Goal: Task Accomplishment & Management: Use online tool/utility

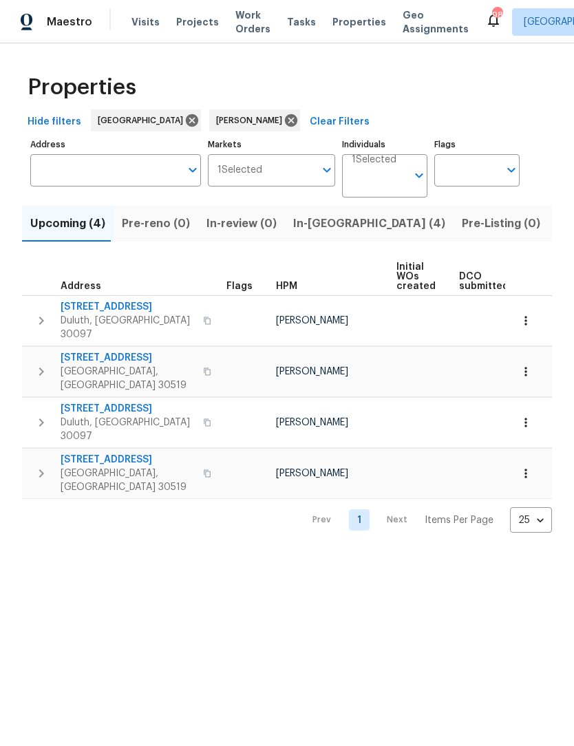
click at [314, 221] on span "In-reno (4)" at bounding box center [369, 223] width 152 height 19
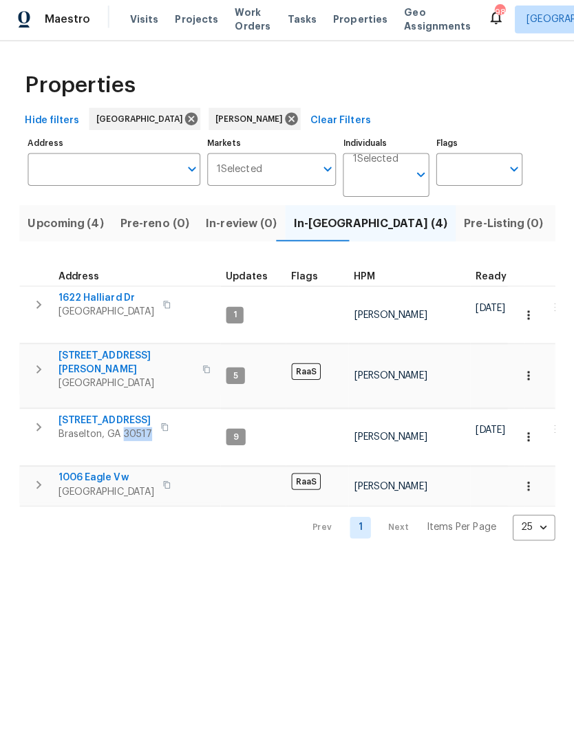
click at [49, 559] on html "Maestro Visits Projects Work Orders Tasks Properties Geo Assignments 98 Atlanta…" at bounding box center [287, 279] width 574 height 559
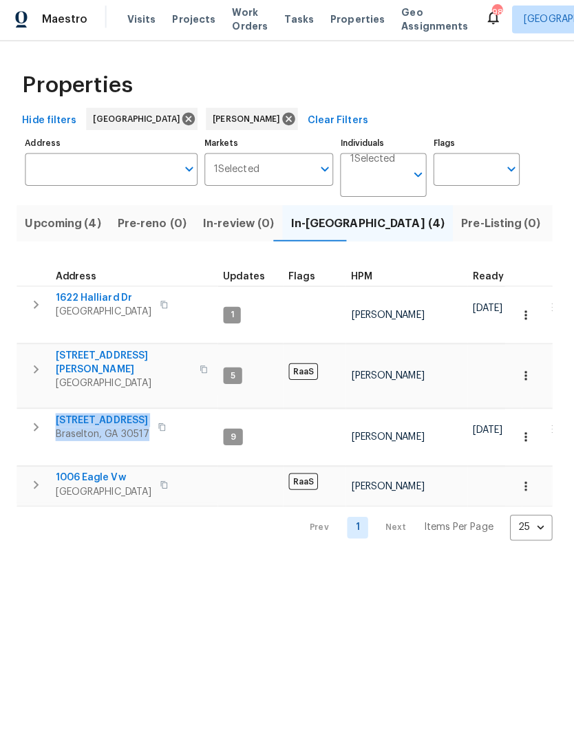
copy div "9036 Lexington Ct Braselton, GA 30517"
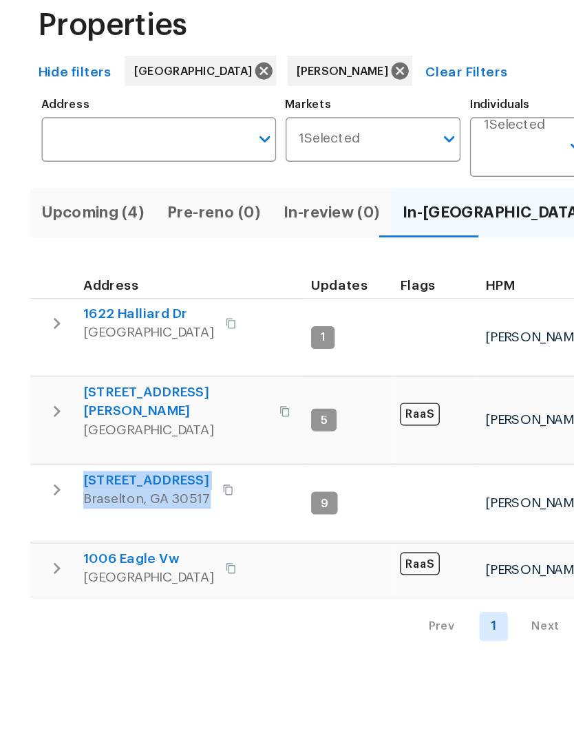
copy div "5028 Nichols Dr Flowery Branch, GA 30542"
copy div "1622 Halliard Dr Lawrenceville, GA 30043"
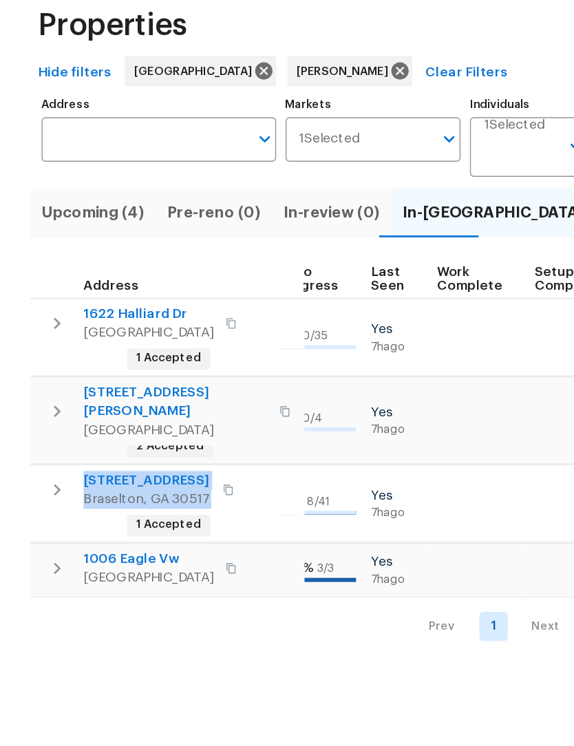
scroll to position [0, 649]
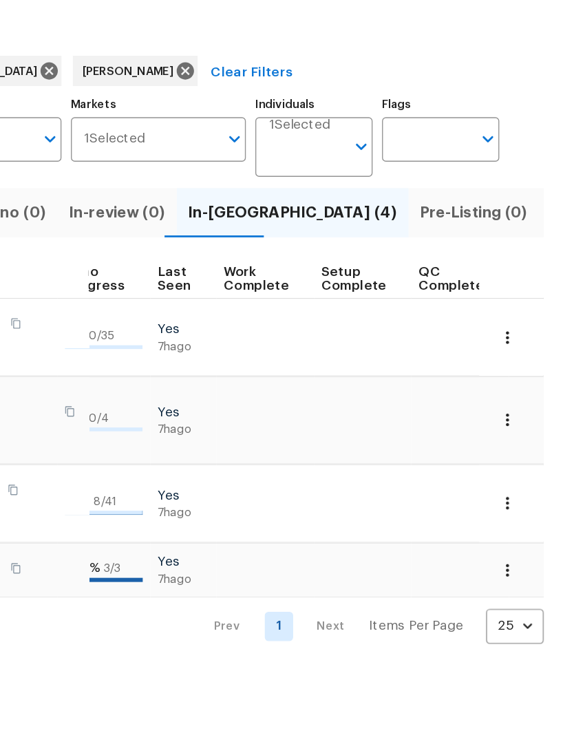
click at [519, 308] on icon "button" at bounding box center [526, 315] width 14 height 14
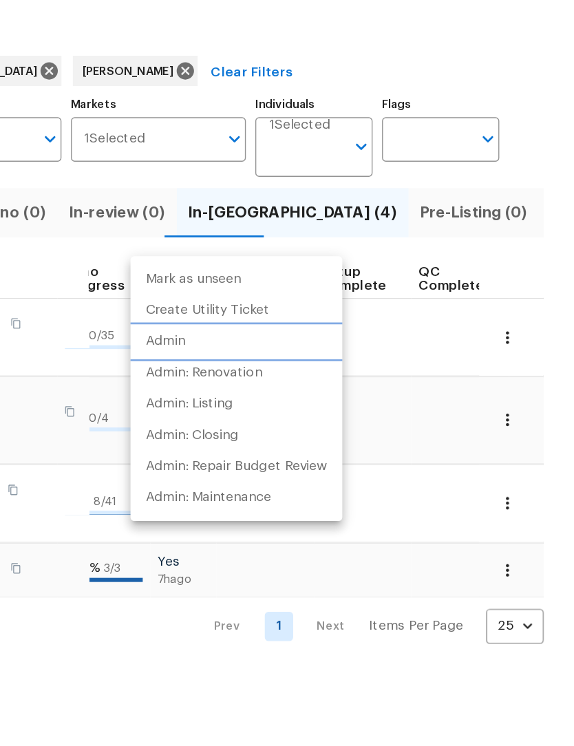
click at [251, 306] on li "Admin" at bounding box center [328, 317] width 154 height 23
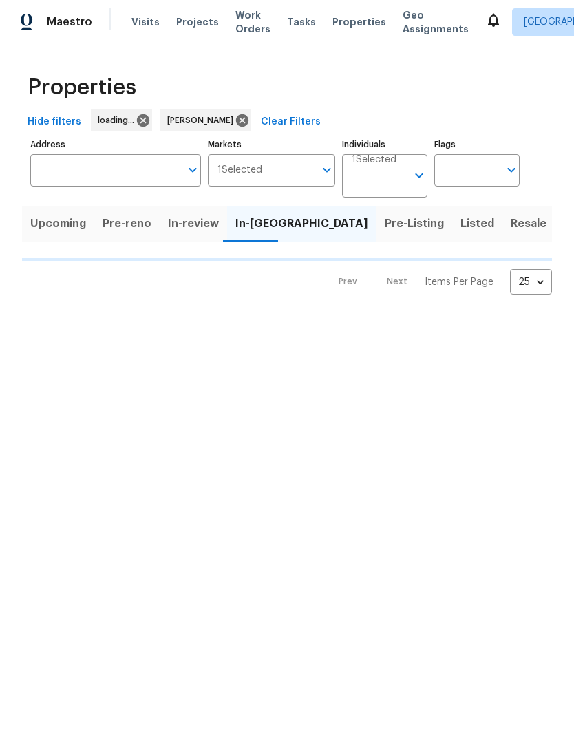
scroll to position [69, 156]
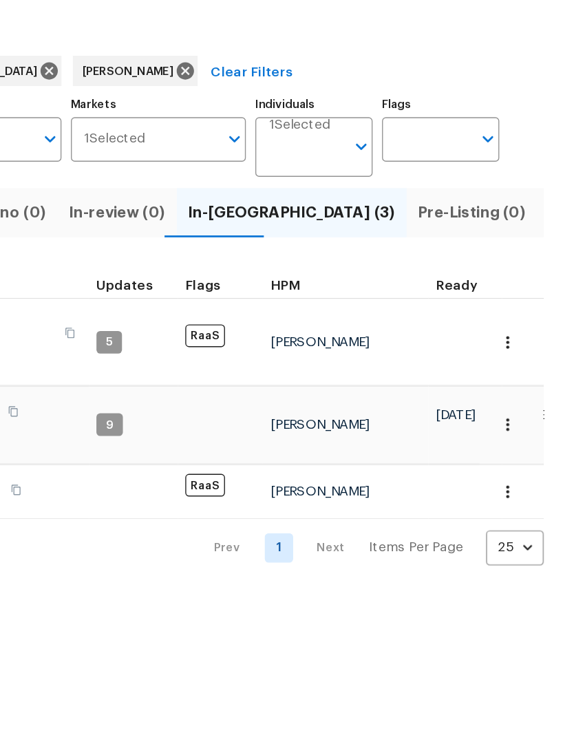
click at [519, 311] on icon "button" at bounding box center [526, 318] width 14 height 14
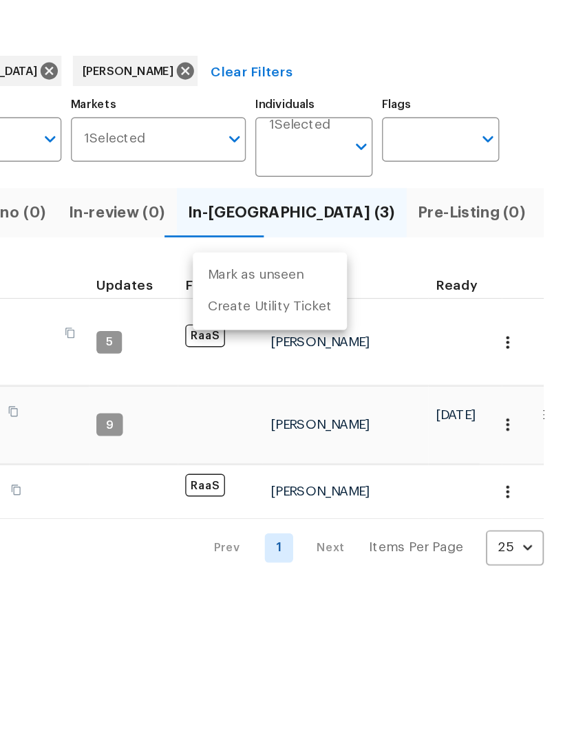
click at [371, 239] on div at bounding box center [287, 373] width 574 height 746
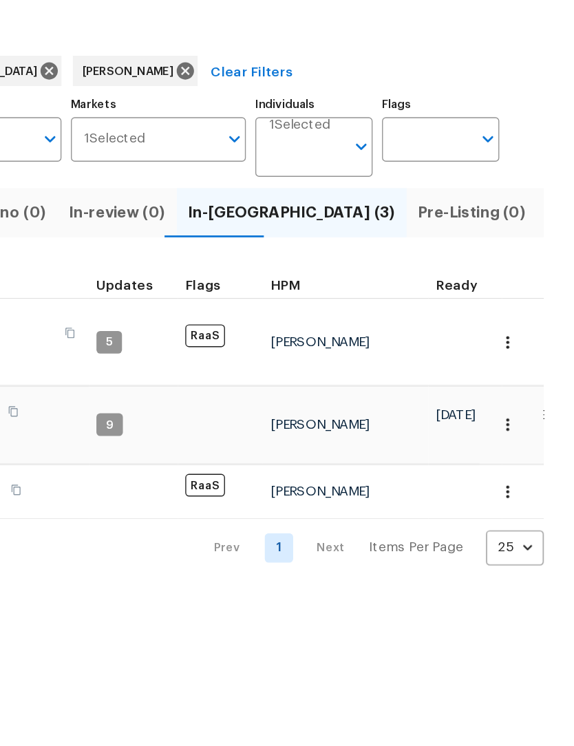
click at [519, 311] on icon "button" at bounding box center [526, 318] width 14 height 14
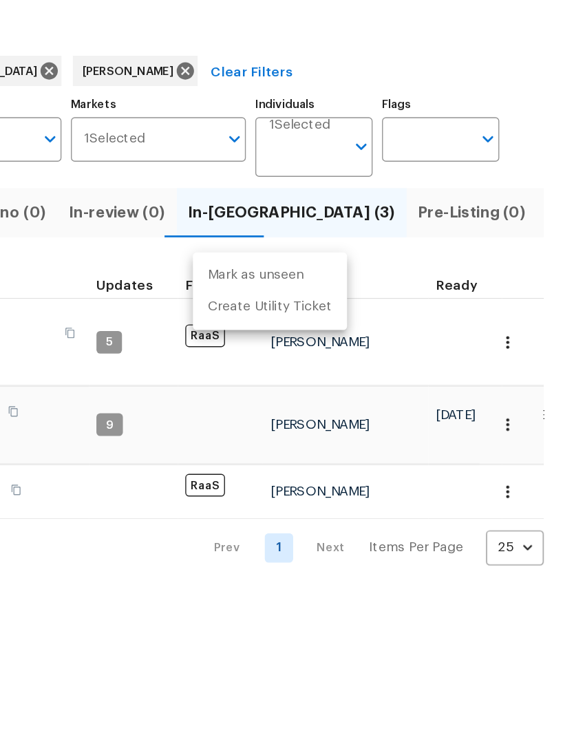
click at [263, 437] on div at bounding box center [287, 373] width 574 height 746
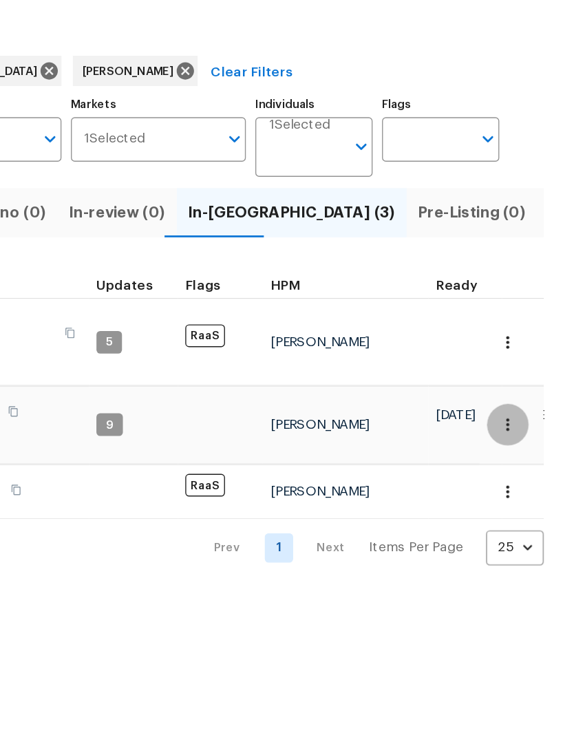
click at [519, 371] on icon "button" at bounding box center [526, 378] width 14 height 14
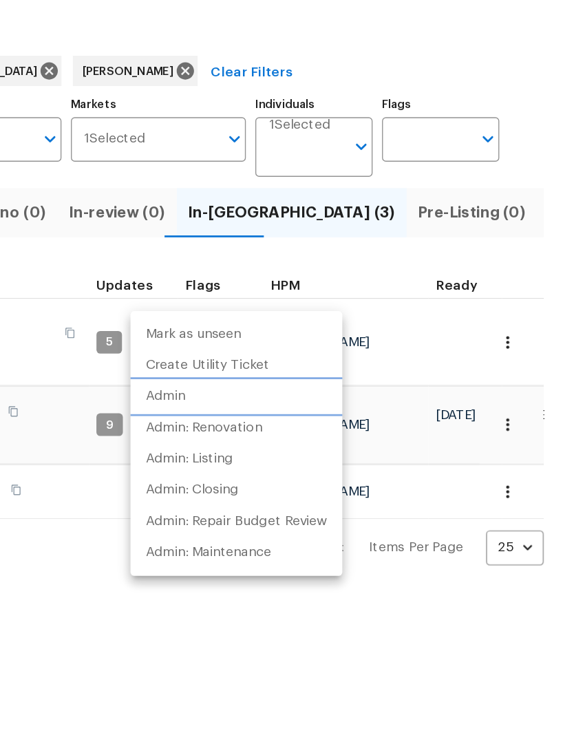
click at [262, 350] on p "Admin" at bounding box center [276, 357] width 29 height 14
click at [292, 464] on div at bounding box center [287, 373] width 574 height 746
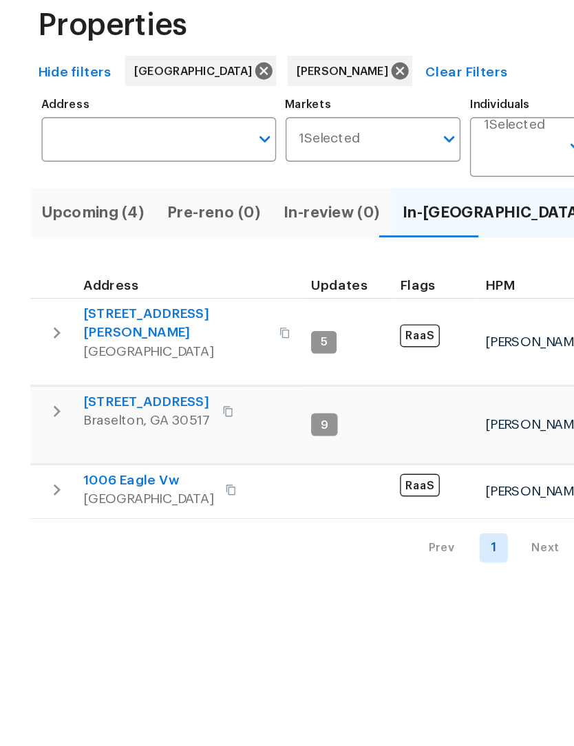
click at [106, 290] on span "5028 Nichols Dr" at bounding box center [128, 304] width 134 height 28
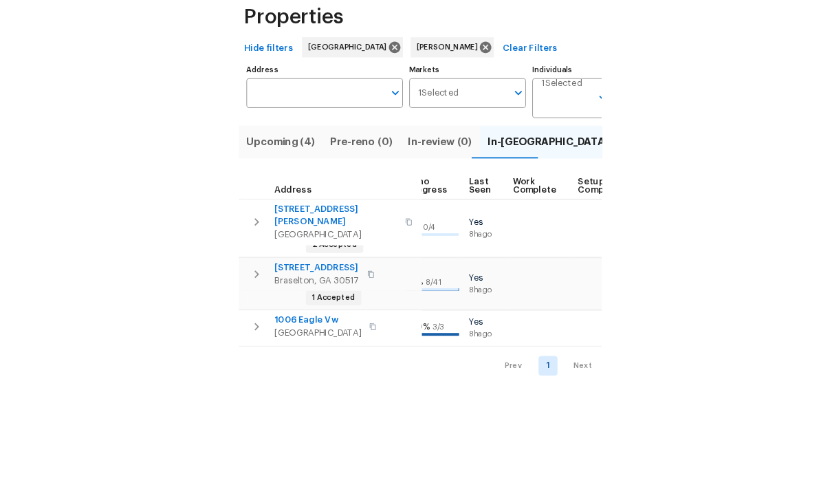
scroll to position [0, 400]
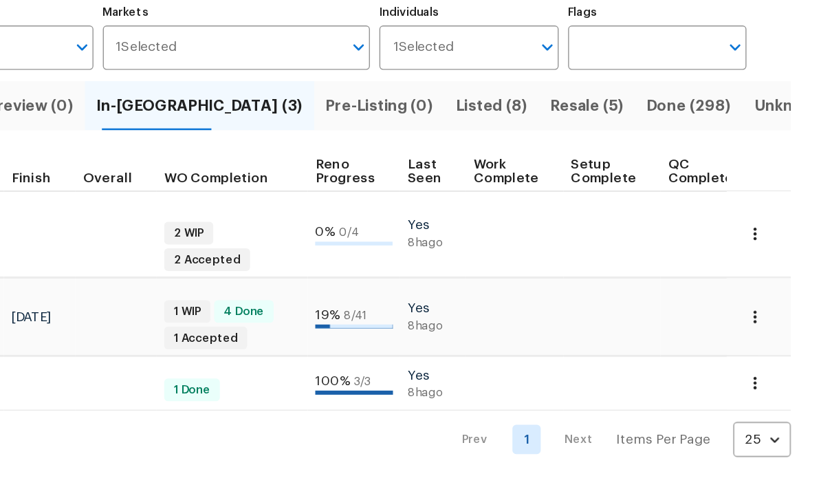
click at [573, 299] on icon "button" at bounding box center [773, 306] width 14 height 14
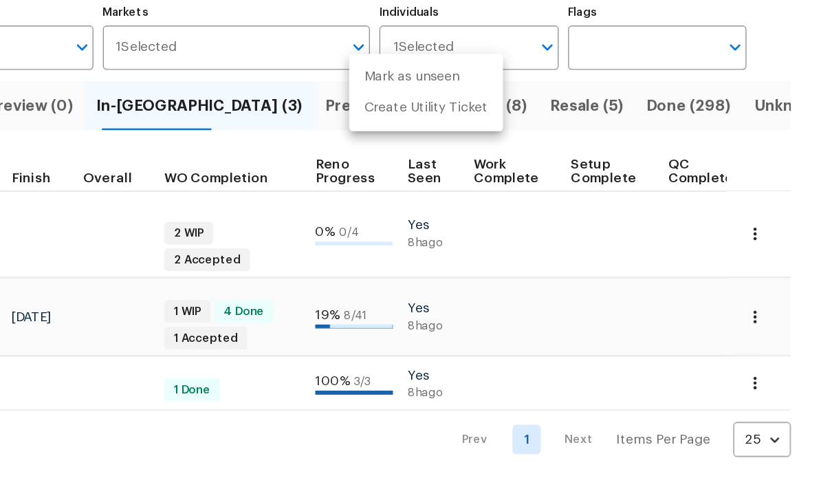
click at [457, 221] on div at bounding box center [410, 249] width 821 height 498
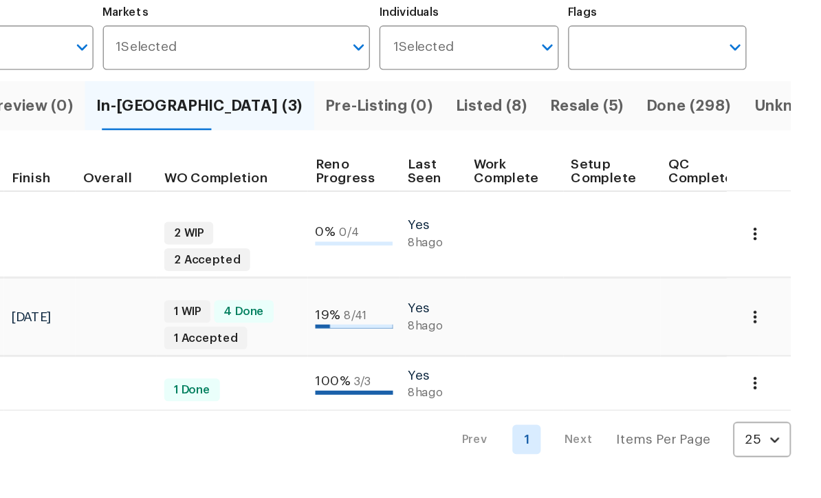
click at [573, 299] on icon "button" at bounding box center [773, 306] width 14 height 14
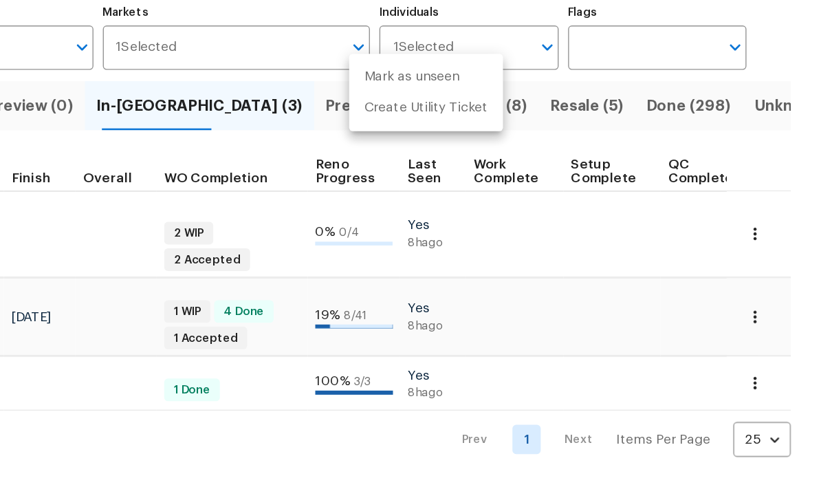
click at [426, 217] on div at bounding box center [410, 249] width 821 height 498
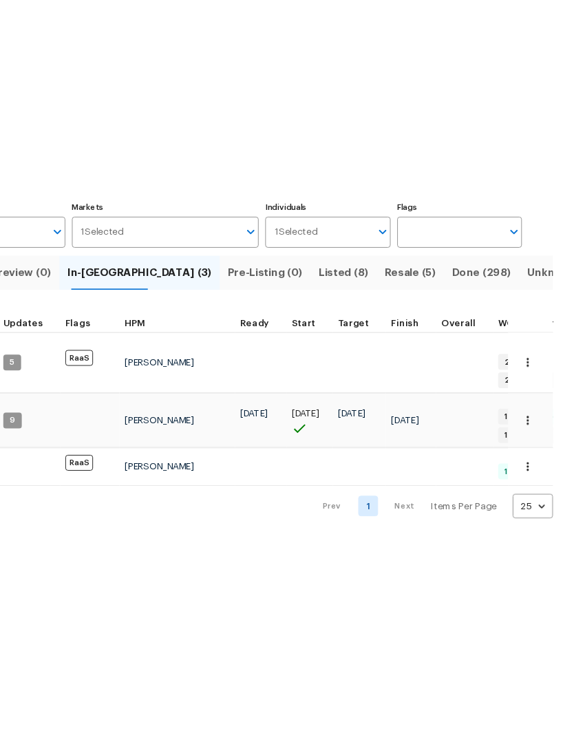
scroll to position [0, 0]
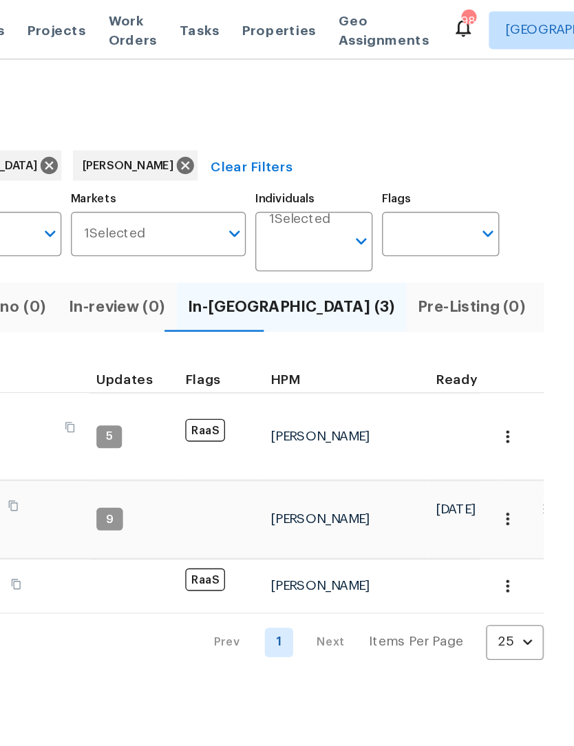
click at [519, 311] on icon "button" at bounding box center [526, 318] width 14 height 14
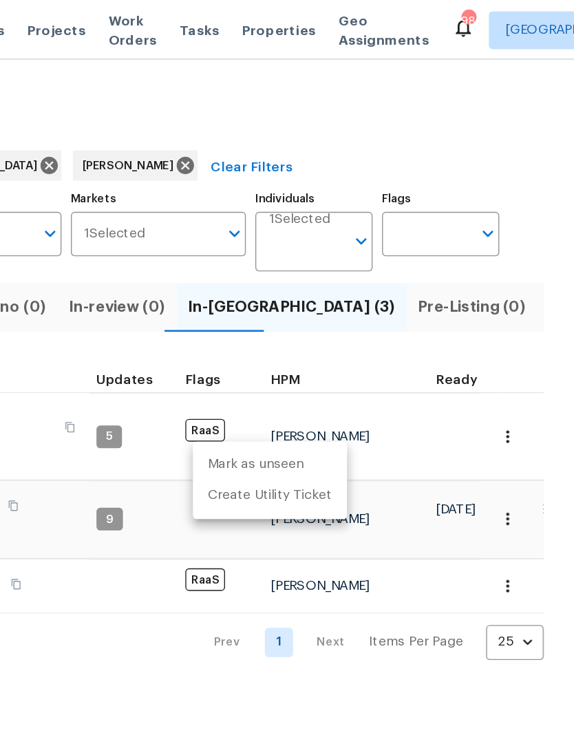
click at [396, 349] on div at bounding box center [287, 373] width 574 height 746
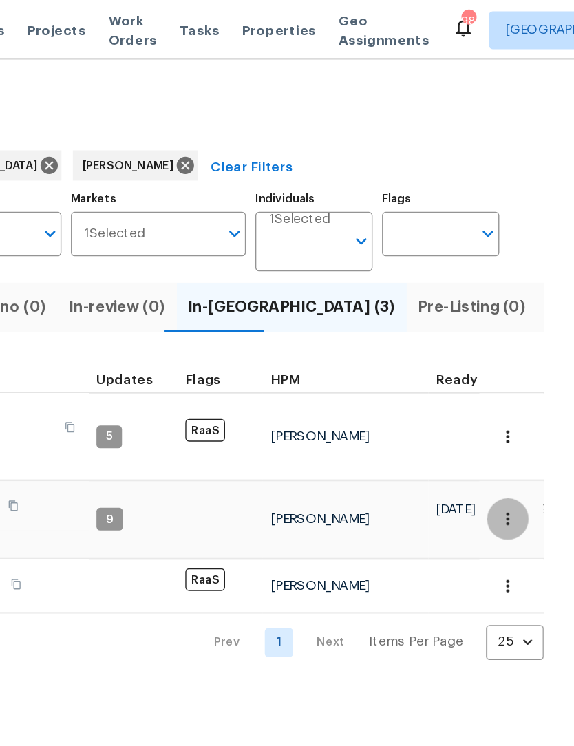
click at [519, 371] on icon "button" at bounding box center [526, 378] width 14 height 14
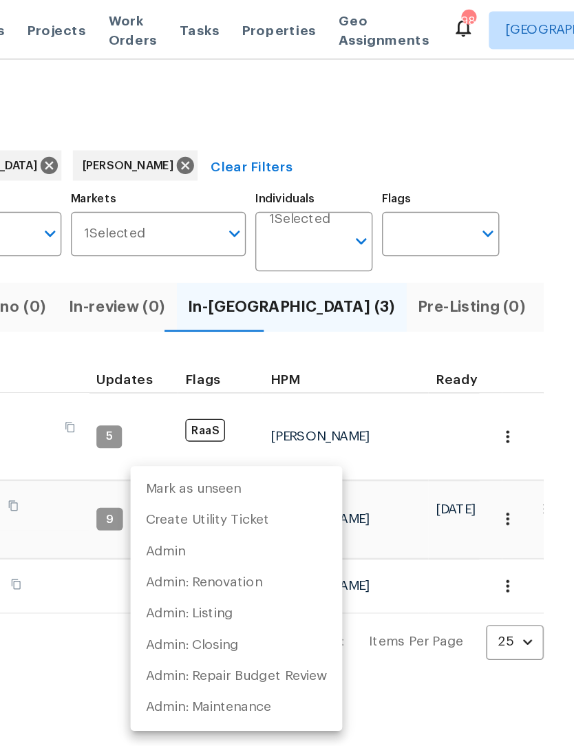
click at [242, 225] on div at bounding box center [287, 373] width 574 height 746
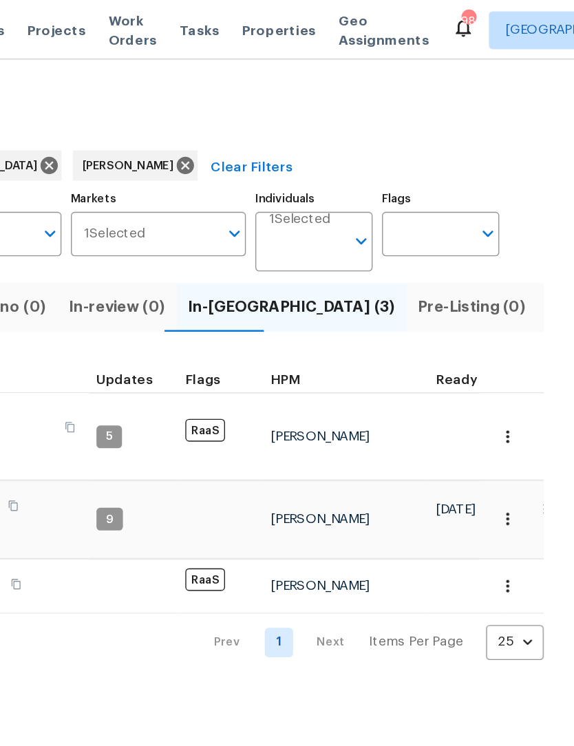
click at [293, 226] on span "In-reno (3)" at bounding box center [368, 223] width 151 height 19
click at [460, 224] on span "Pre-Listing (0)" at bounding box center [499, 223] width 78 height 19
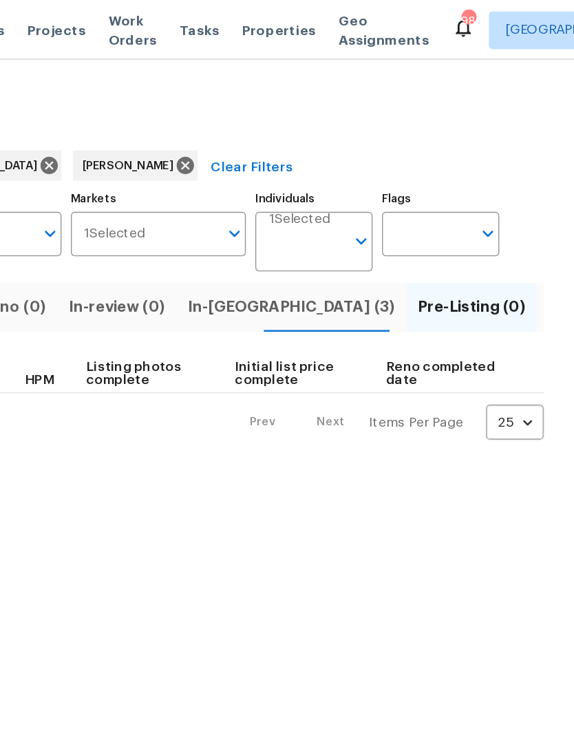
click at [293, 231] on span "In-reno (3)" at bounding box center [368, 223] width 151 height 19
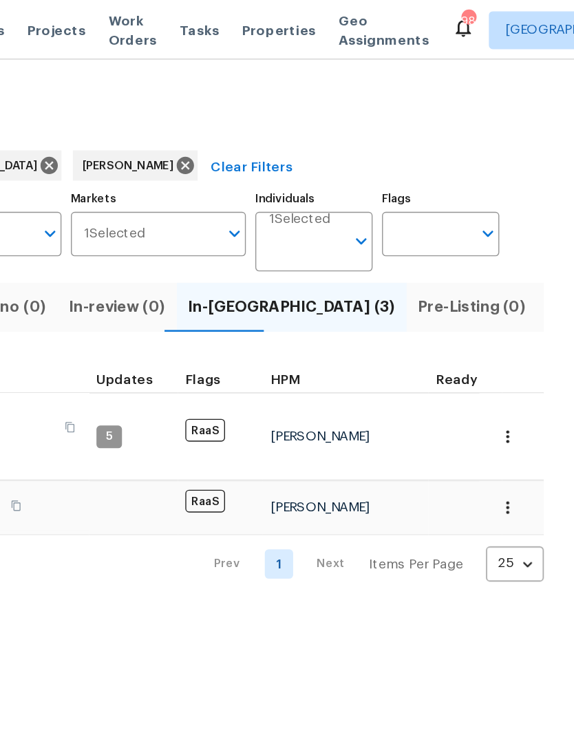
click at [519, 311] on icon "button" at bounding box center [526, 318] width 14 height 14
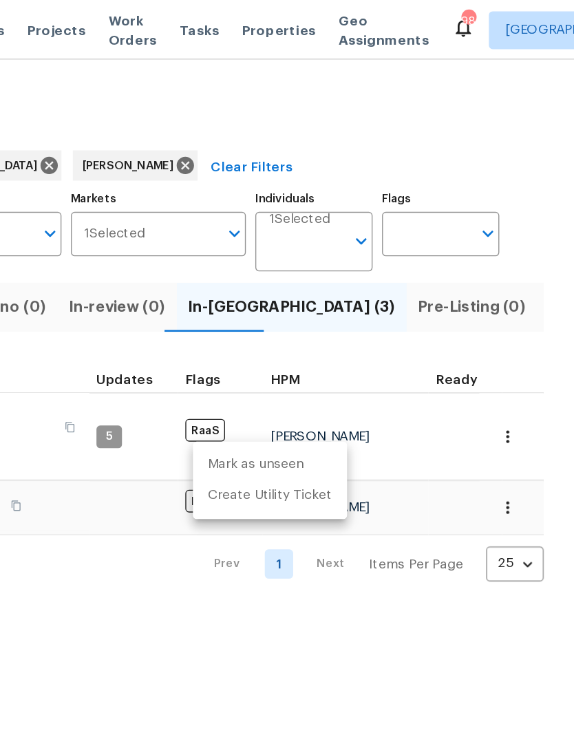
click at [281, 467] on div at bounding box center [287, 373] width 574 height 746
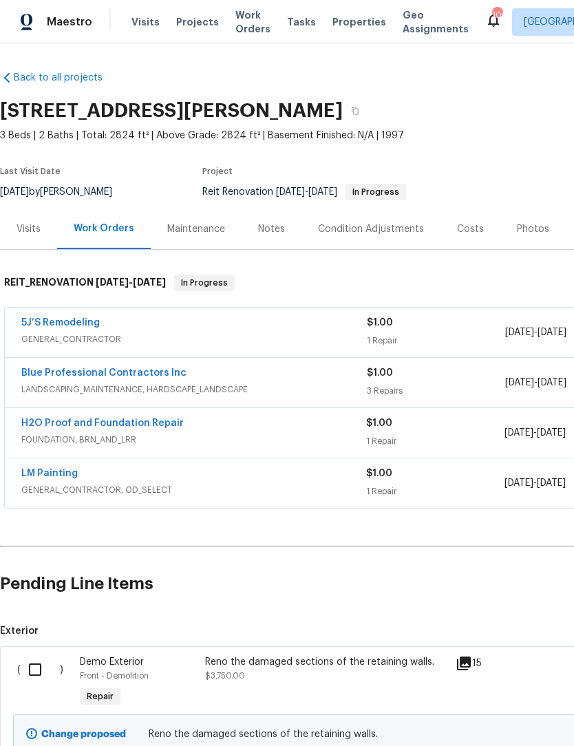
click at [277, 223] on div "Notes" at bounding box center [271, 229] width 27 height 14
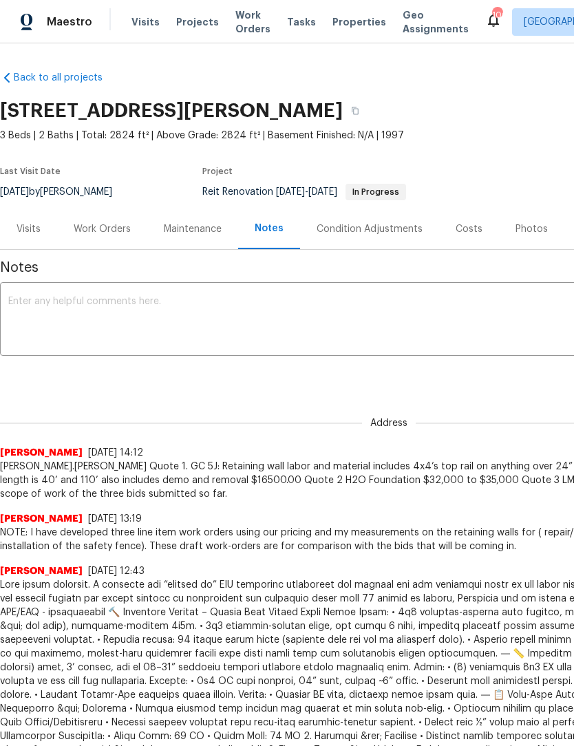
click at [186, 308] on textarea at bounding box center [388, 321] width 761 height 48
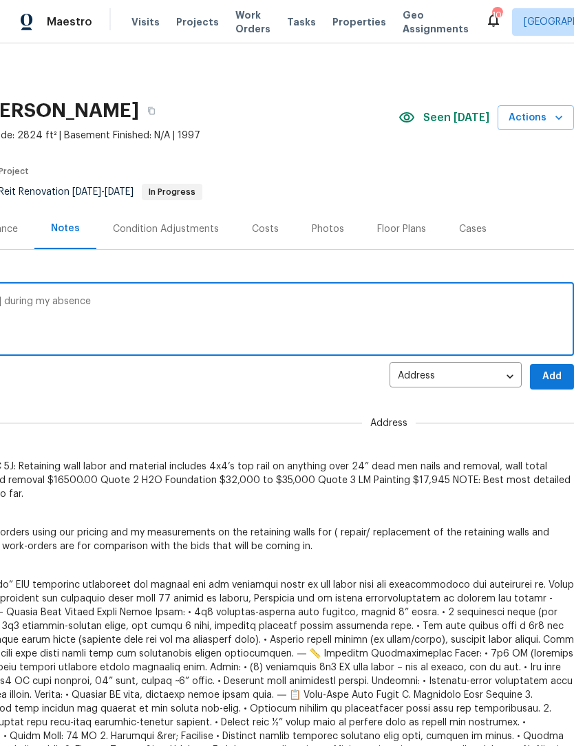
scroll to position [0, 204]
type textarea "I have reassign this to HPM Michael Durham during my absence"
click at [554, 375] on span "Add" at bounding box center [552, 376] width 22 height 17
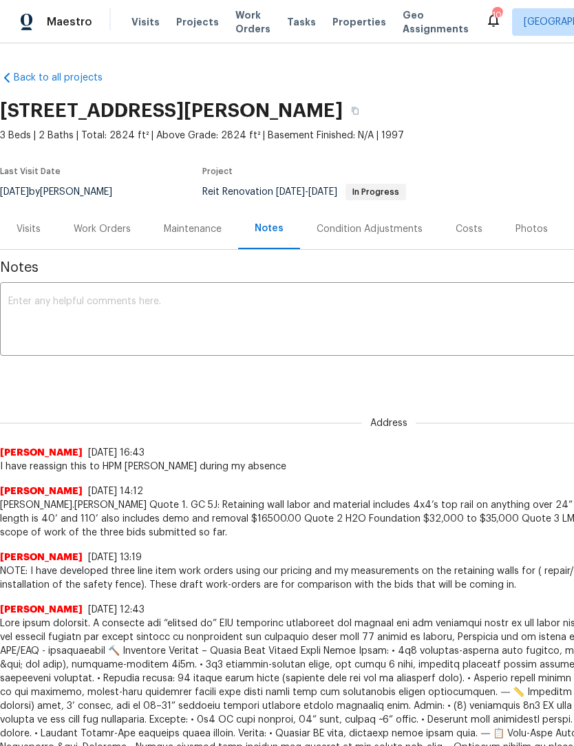
scroll to position [0, 0]
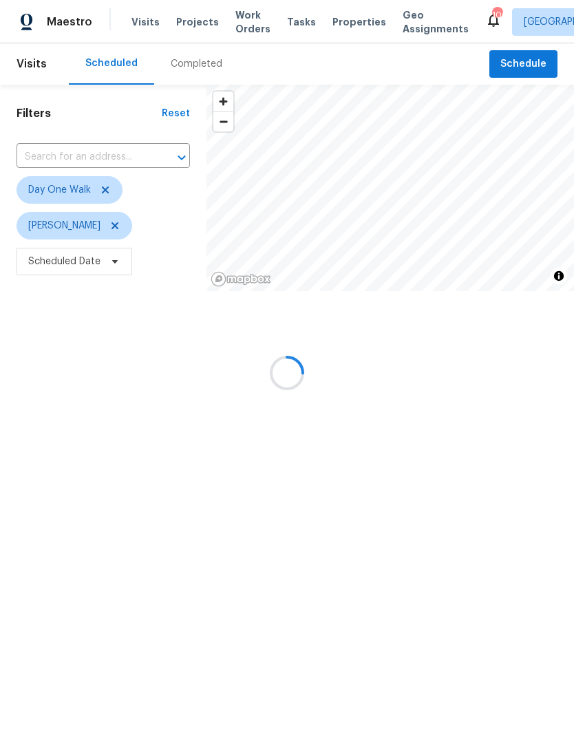
click at [530, 67] on div at bounding box center [287, 373] width 574 height 746
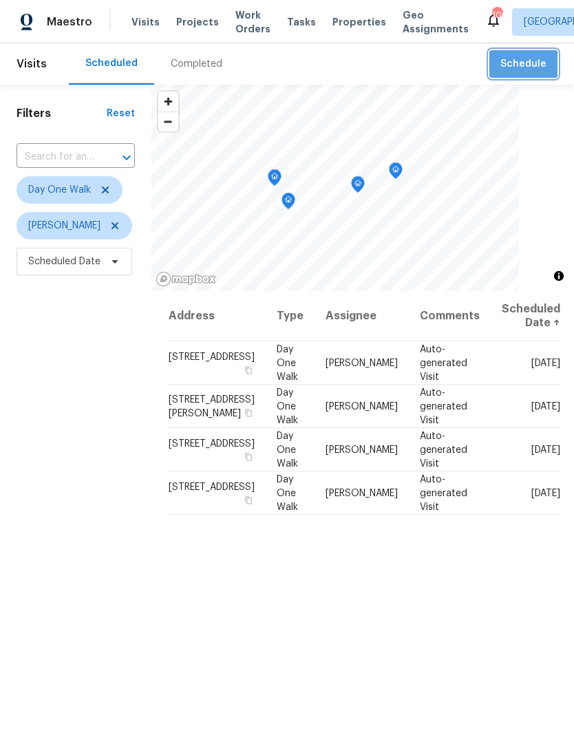
click at [524, 65] on span "Schedule" at bounding box center [523, 64] width 46 height 17
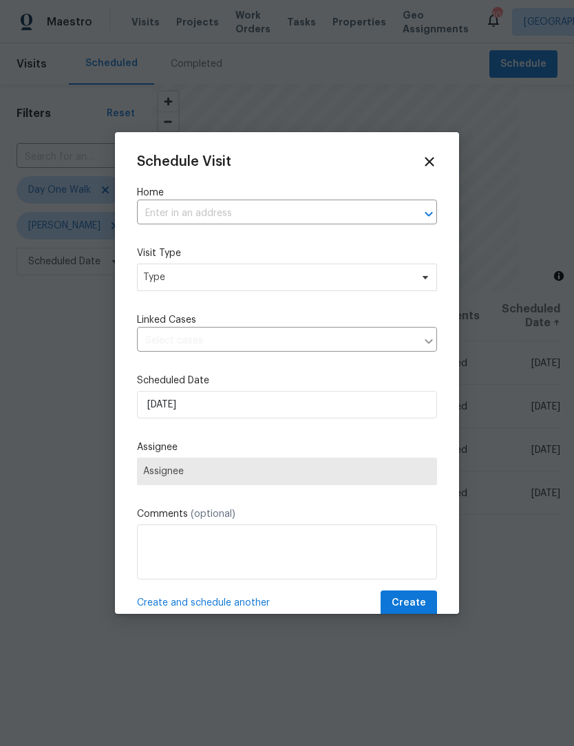
click at [285, 208] on input "text" at bounding box center [267, 213] width 261 height 21
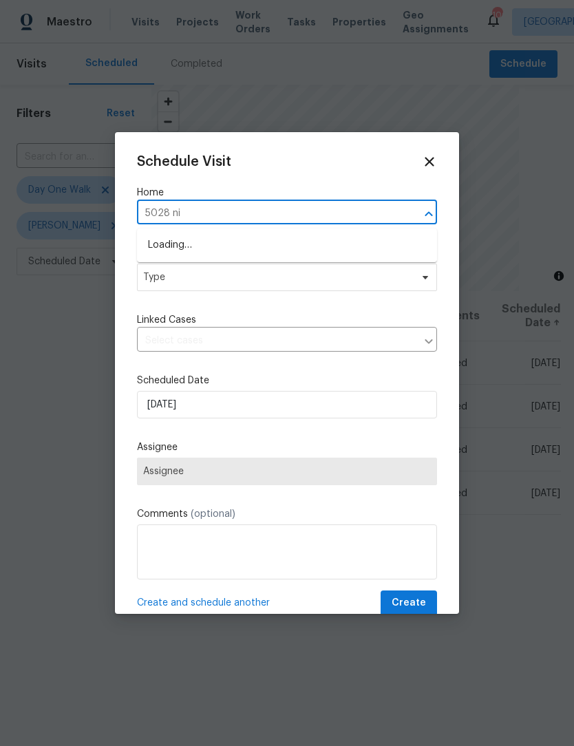
type input "5028 nic"
click at [359, 244] on li "5028 Nichols Dr, Flowery Branch, GA 30542" at bounding box center [287, 245] width 300 height 23
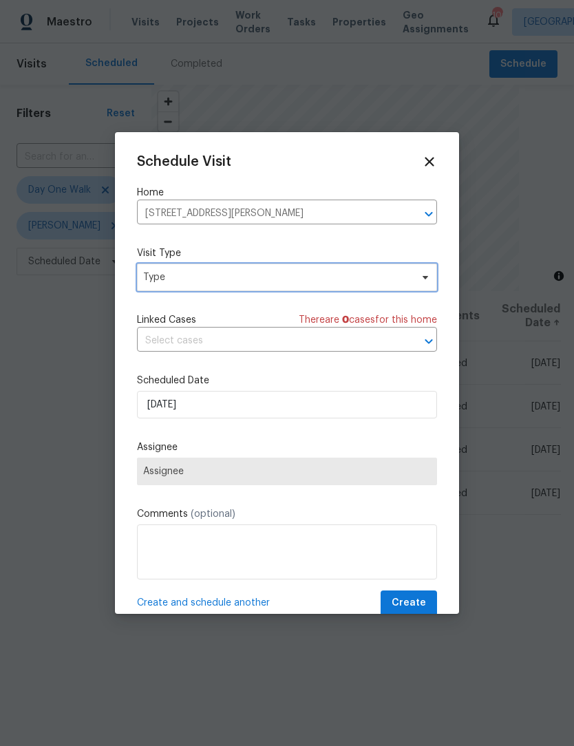
click at [421, 279] on icon at bounding box center [425, 277] width 11 height 11
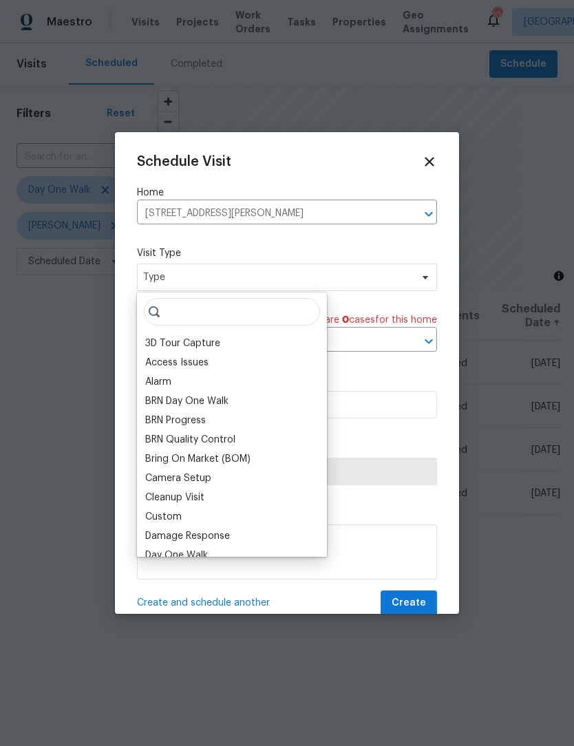
click at [188, 332] on div "3D Tour Capture Access Issues Alarm BRN Day One Walk BRN Progress BRN Quality C…" at bounding box center [232, 424] width 190 height 264
click at [435, 528] on textarea at bounding box center [287, 551] width 300 height 55
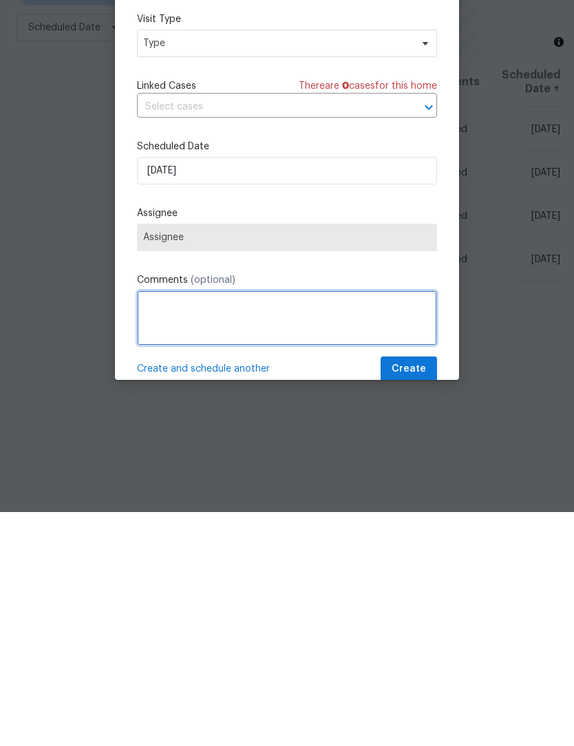
scroll to position [45, 0]
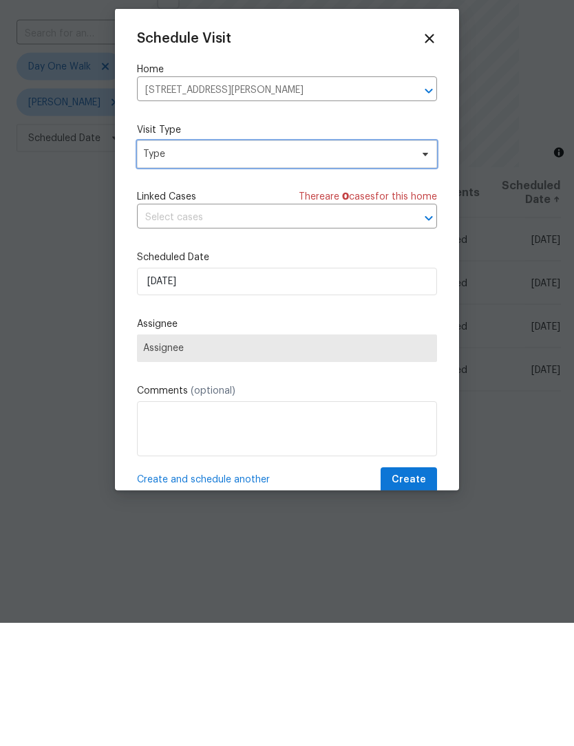
click at [424, 272] on icon at bounding box center [425, 277] width 11 height 11
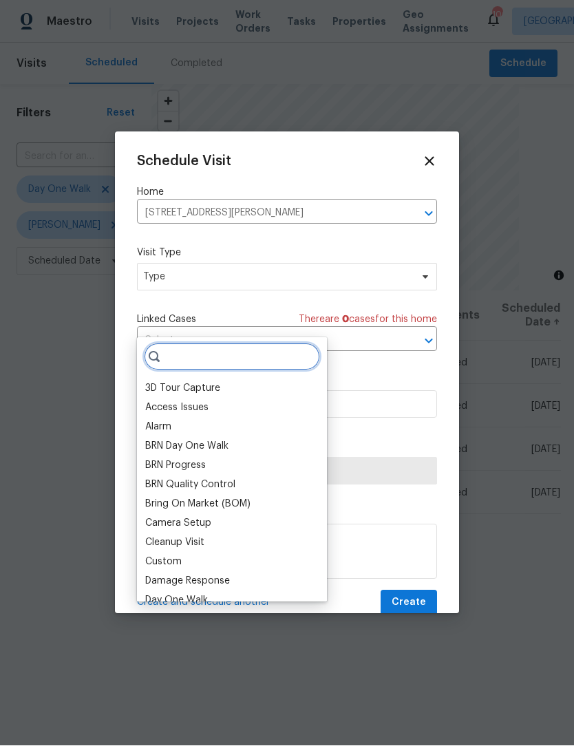
click at [263, 343] on input "search" at bounding box center [232, 357] width 176 height 28
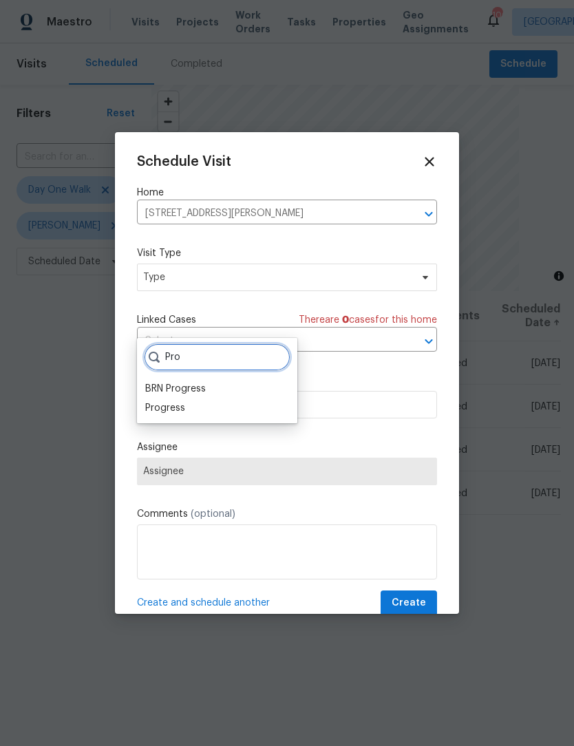
type input "Pro"
click at [183, 401] on div "Progress" at bounding box center [165, 408] width 40 height 14
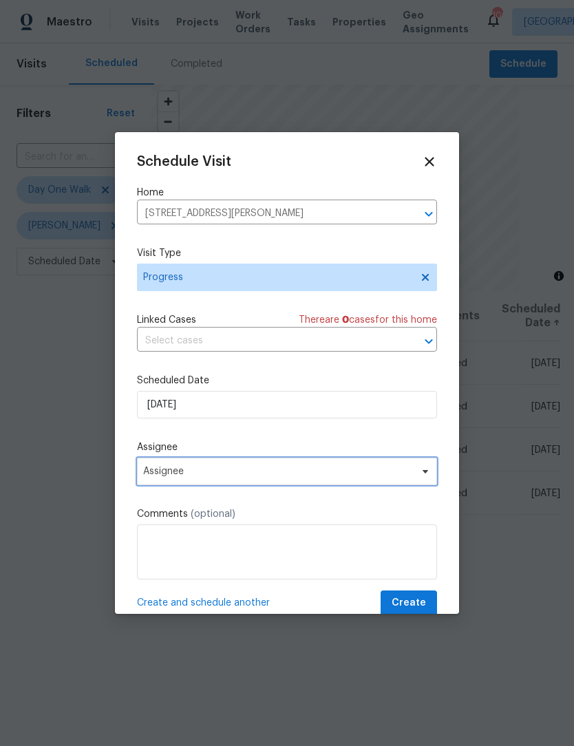
click at [418, 482] on span "Assignee" at bounding box center [287, 472] width 300 height 28
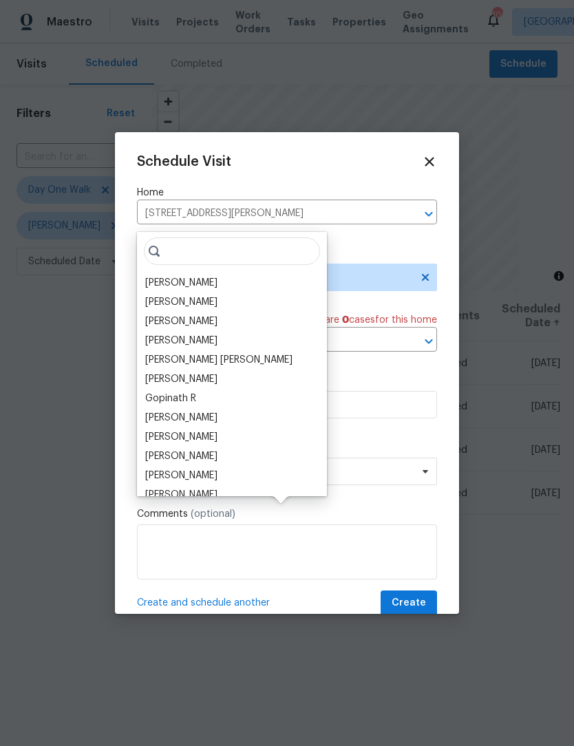
click at [198, 276] on div "[PERSON_NAME]" at bounding box center [181, 283] width 72 height 14
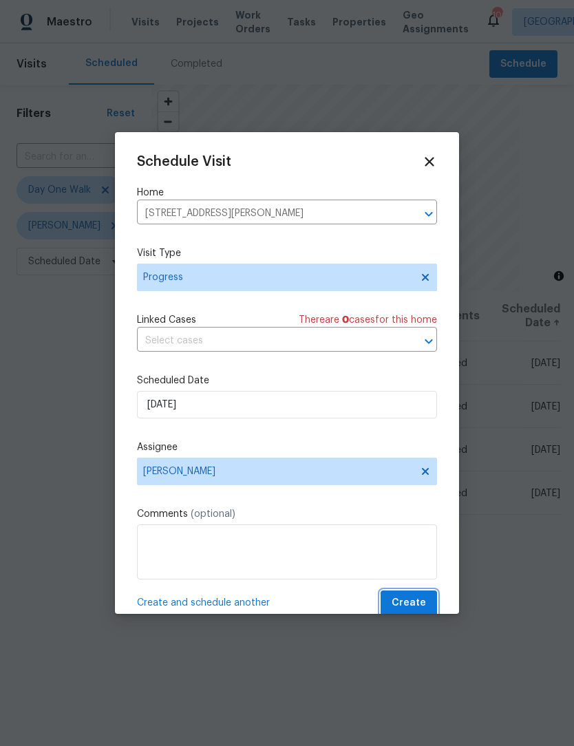
click at [425, 603] on span "Create" at bounding box center [408, 602] width 34 height 17
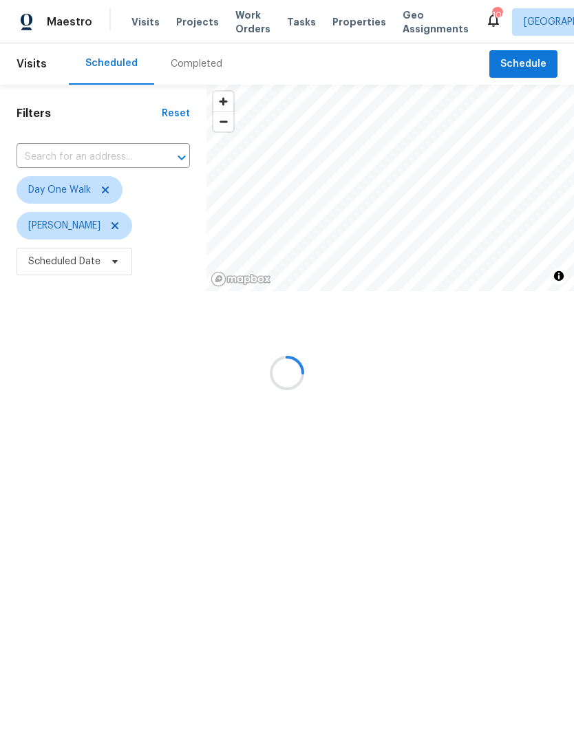
click at [116, 155] on div at bounding box center [287, 373] width 574 height 746
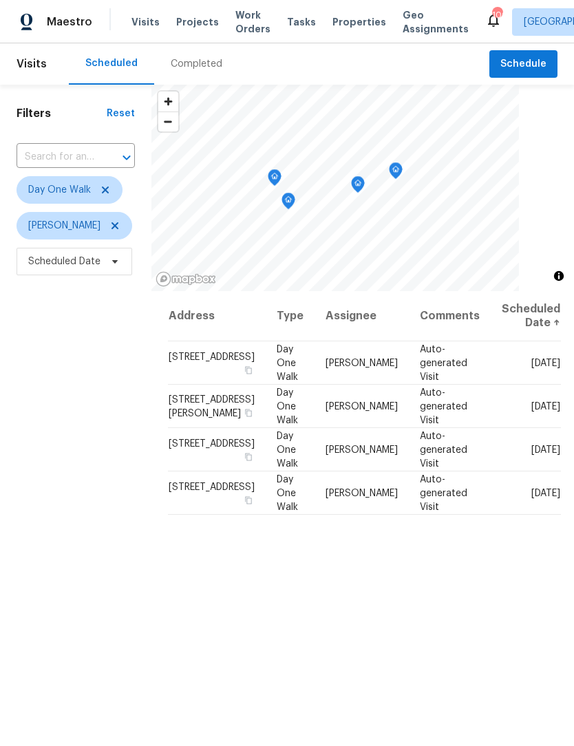
click at [72, 148] on input "text" at bounding box center [57, 157] width 80 height 21
type input "6105"
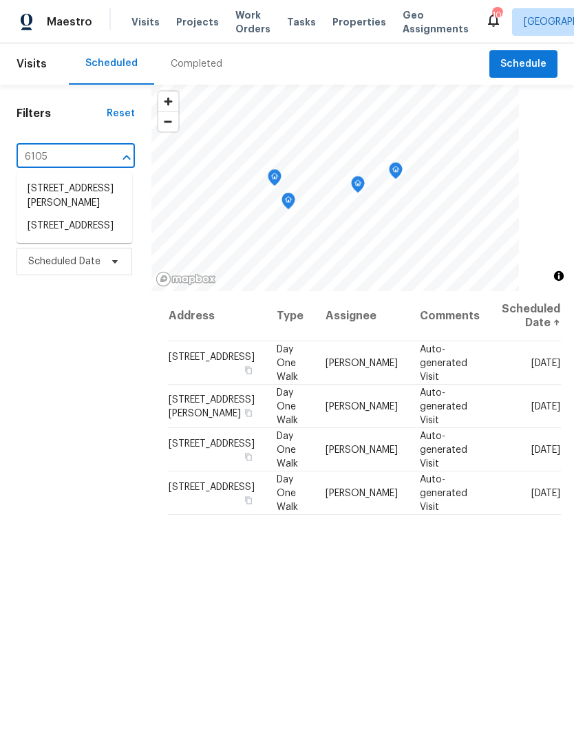
click at [101, 237] on li "[STREET_ADDRESS]" at bounding box center [75, 226] width 116 height 23
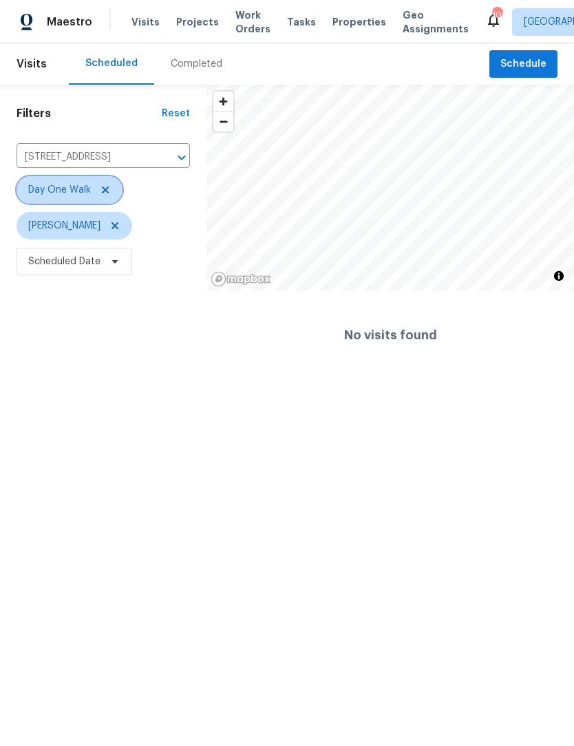
click at [96, 195] on span at bounding box center [103, 189] width 15 height 11
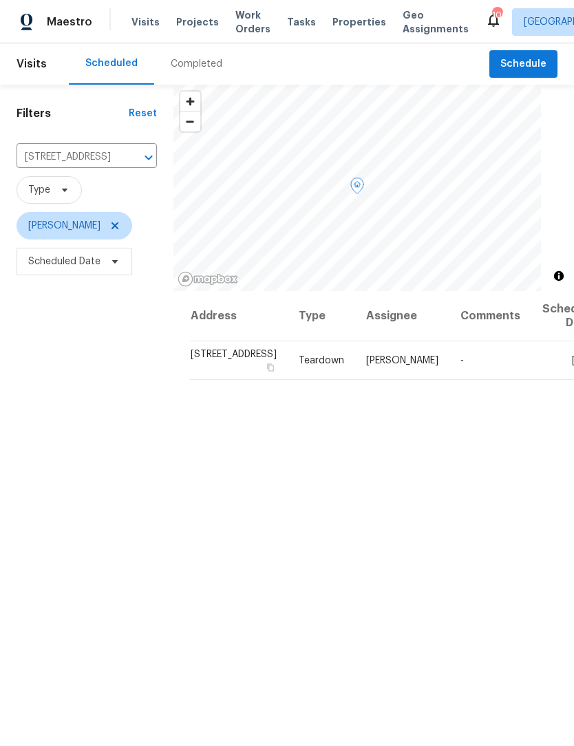
click at [0, 0] on icon at bounding box center [0, 0] width 0 height 0
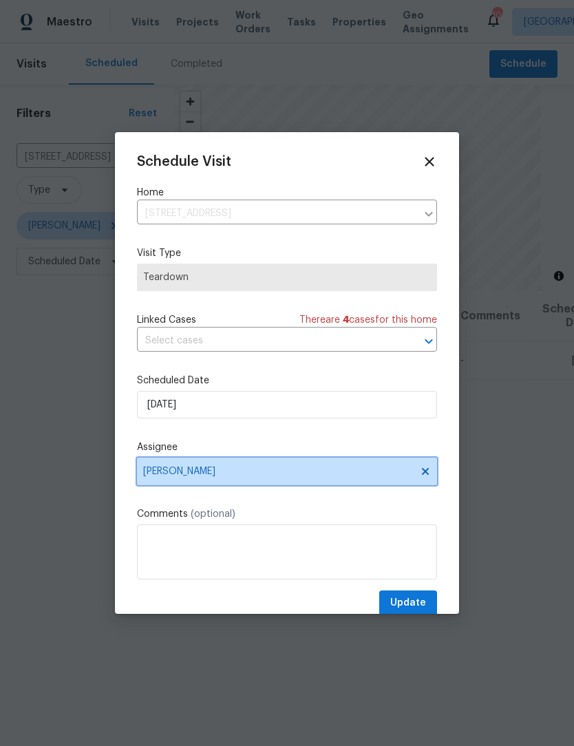
click at [421, 476] on icon at bounding box center [425, 471] width 11 height 11
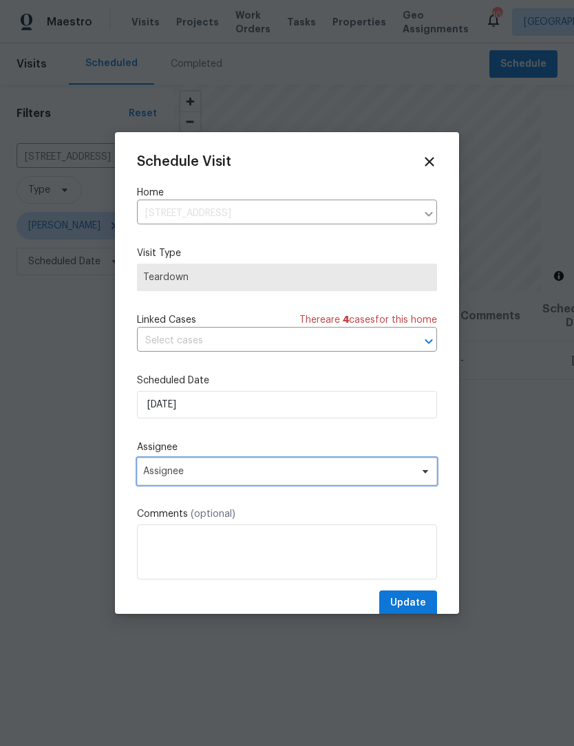
click at [271, 485] on span "Assignee" at bounding box center [287, 472] width 300 height 28
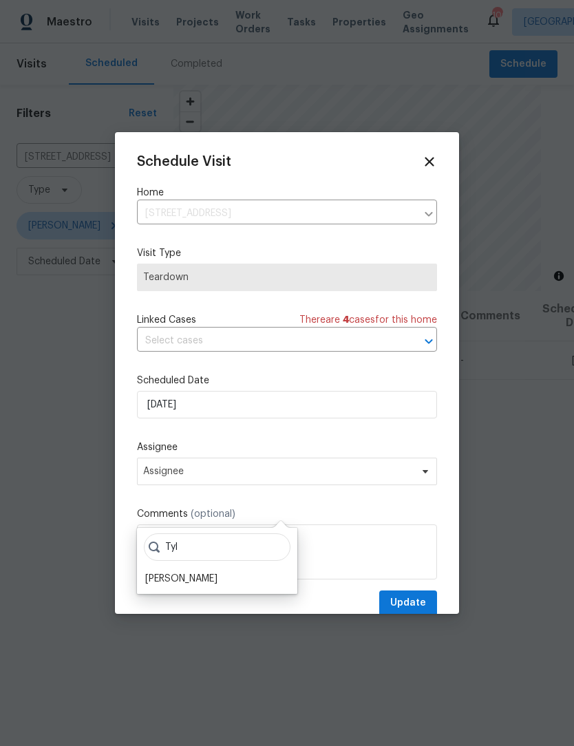
scroll to position [28, 0]
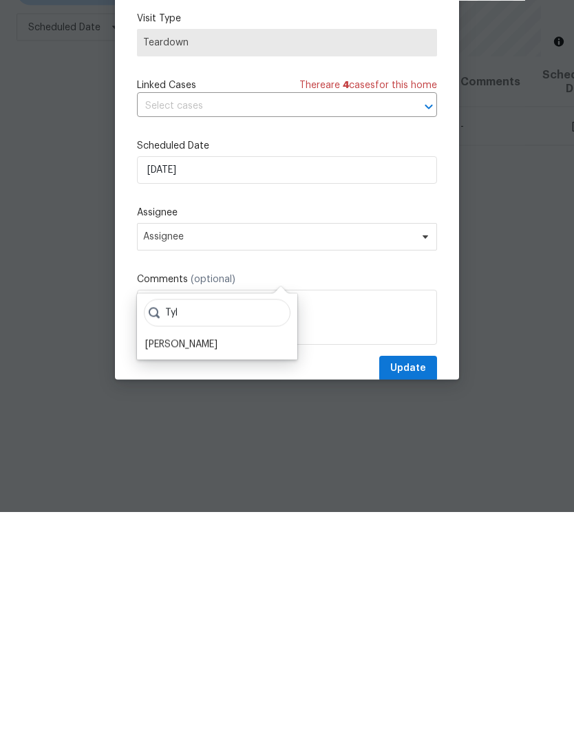
type input "Tyl"
click at [191, 572] on div "[PERSON_NAME]" at bounding box center [181, 579] width 72 height 14
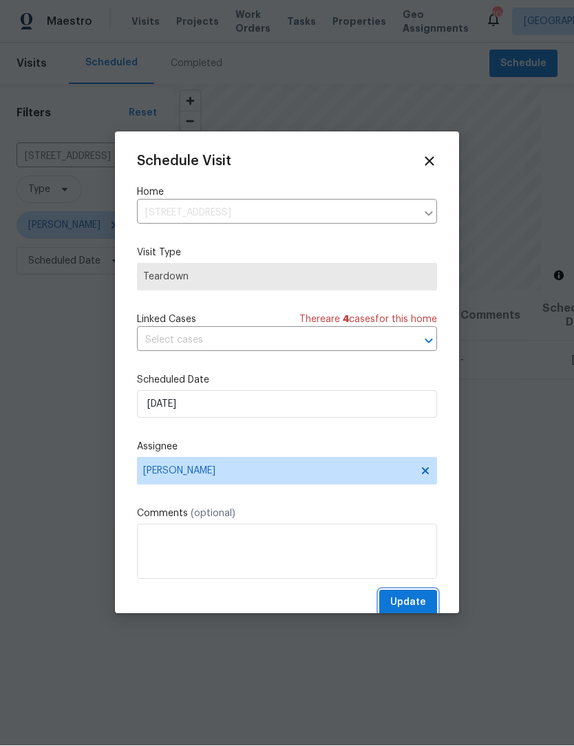
click at [416, 602] on span "Update" at bounding box center [408, 602] width 36 height 17
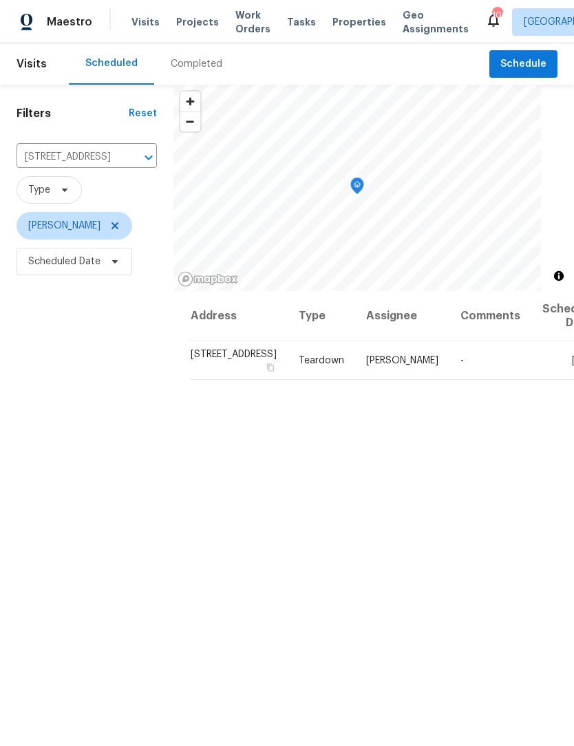
scroll to position [0, 0]
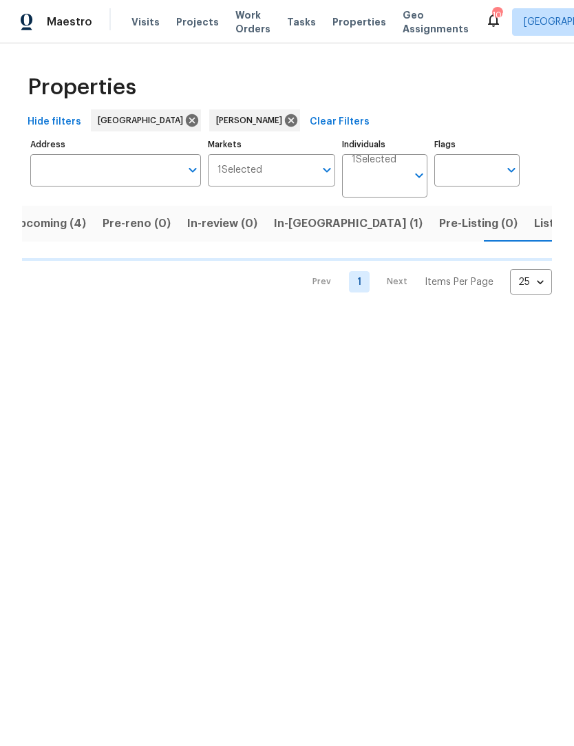
scroll to position [0, 19]
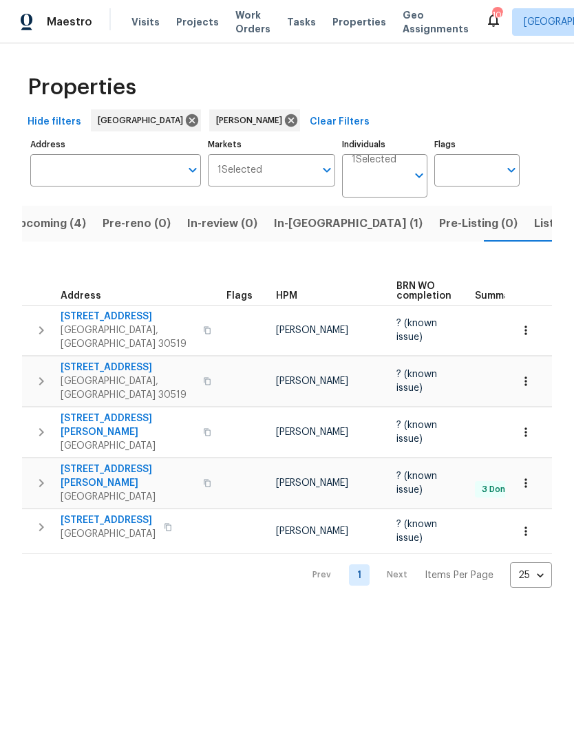
click at [107, 369] on span "3308 Hinsdale Ln" at bounding box center [128, 368] width 134 height 14
click at [292, 215] on span "In-reno (1)" at bounding box center [348, 223] width 149 height 19
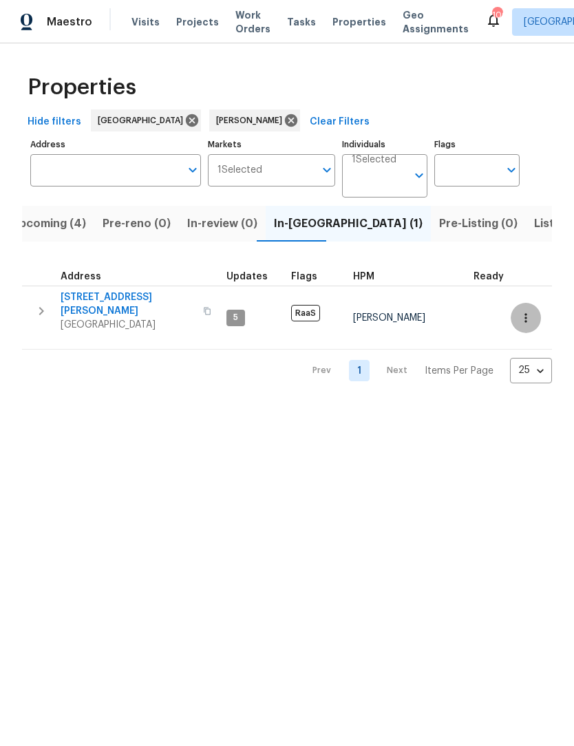
click at [528, 311] on icon "button" at bounding box center [526, 318] width 14 height 14
click at [490, 566] on div at bounding box center [287, 373] width 574 height 746
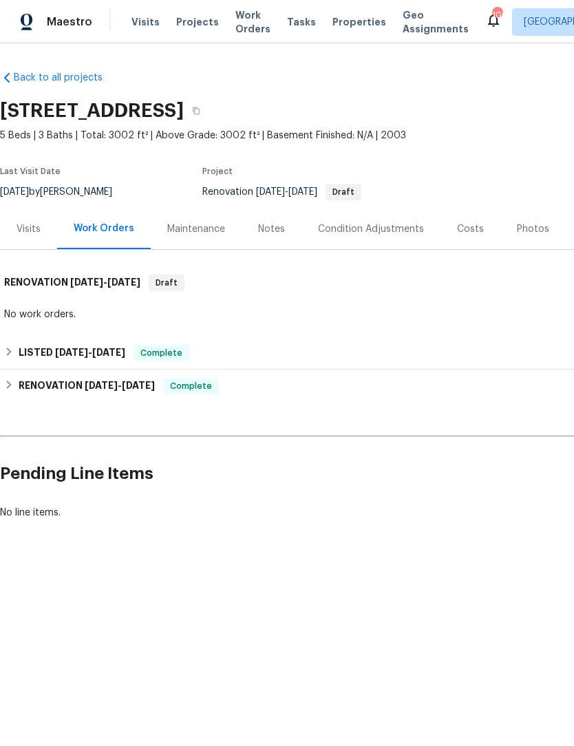
click at [522, 220] on div "Photos" at bounding box center [532, 228] width 65 height 41
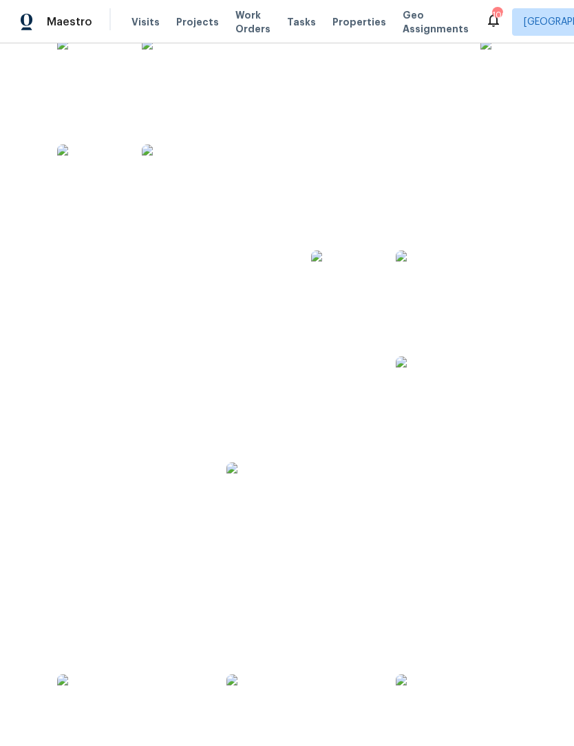
scroll to position [283, 195]
